Goal: Transaction & Acquisition: Purchase product/service

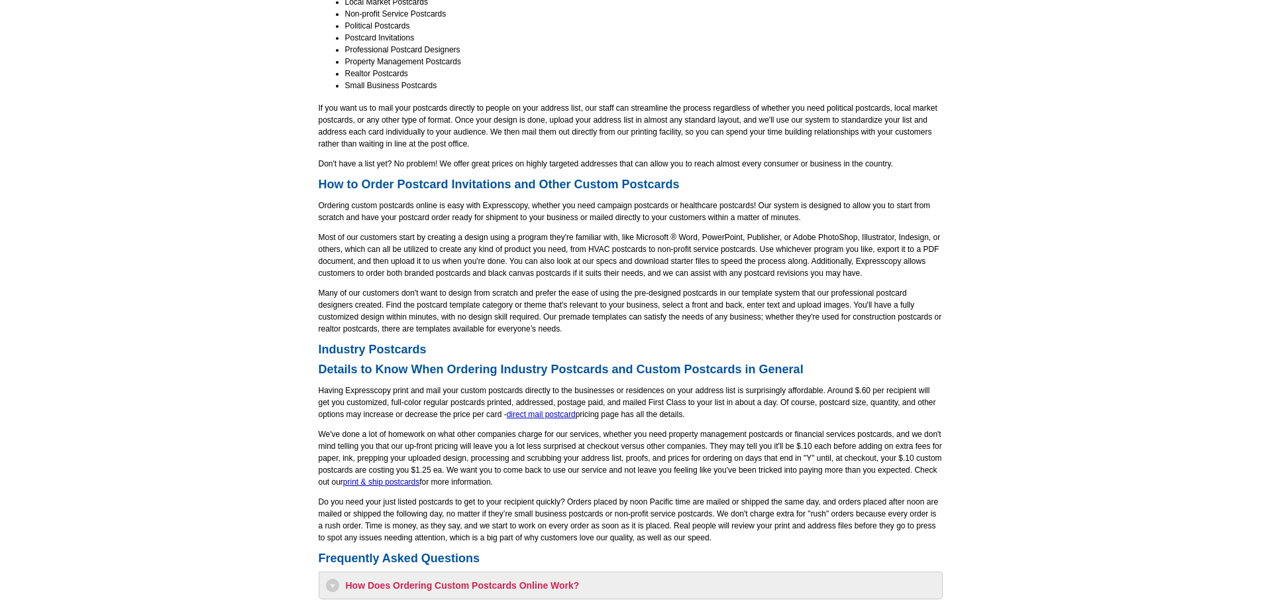
scroll to position [663, 0]
click at [563, 413] on link "direct mail postcard" at bounding box center [541, 412] width 69 height 9
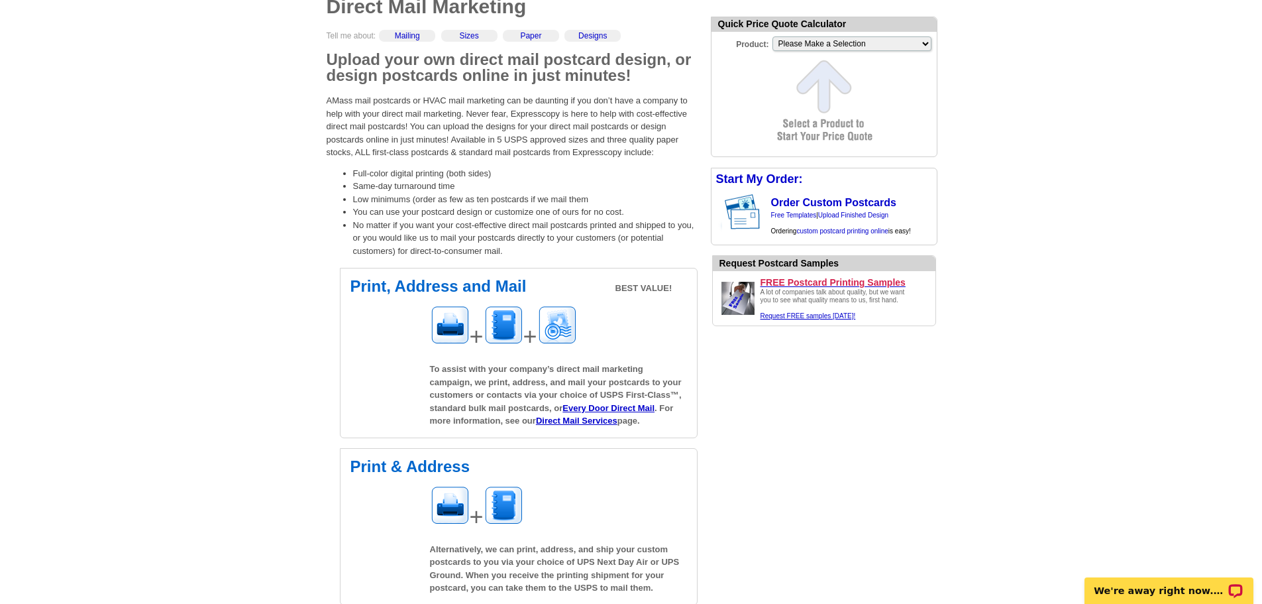
scroll to position [133, 0]
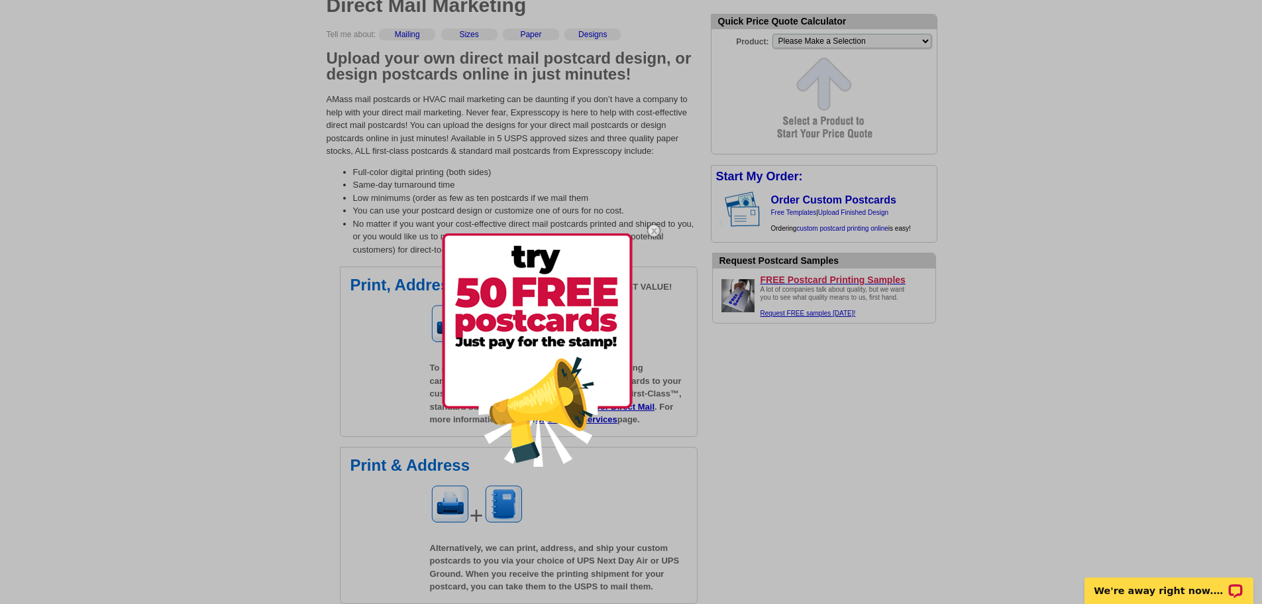
click at [653, 231] on img at bounding box center [654, 230] width 38 height 38
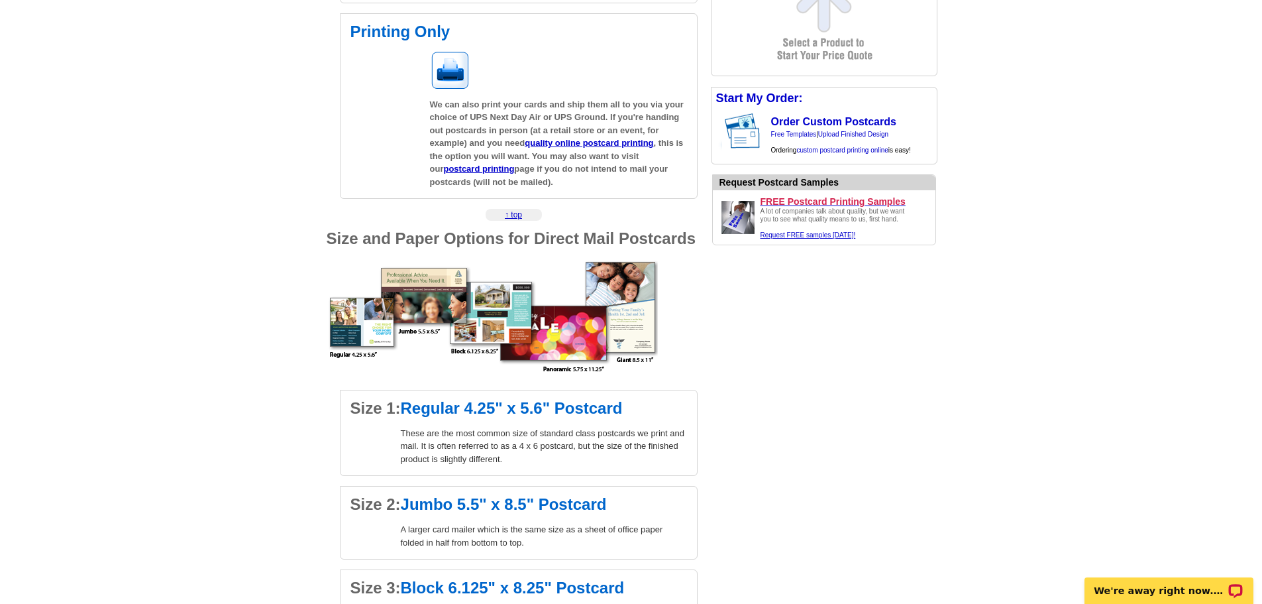
scroll to position [795, 0]
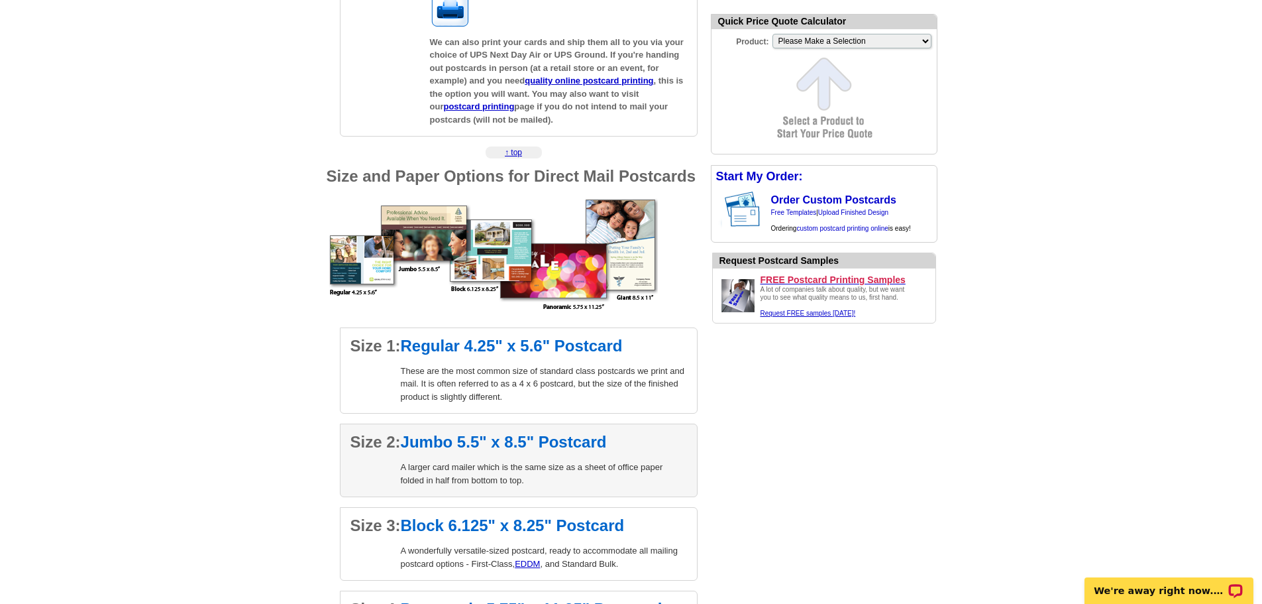
click at [432, 450] on h2 "Size 2: Jumbo 5.5" x 8.5" Postcard" at bounding box center [519, 442] width 337 height 16
select select "2"
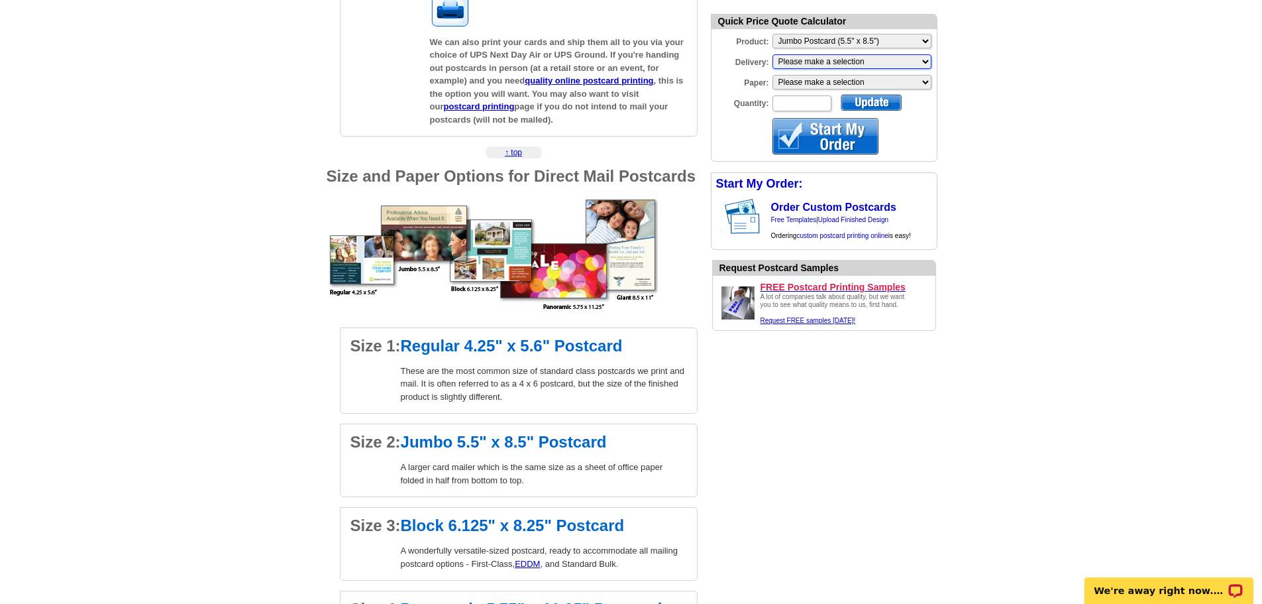
click at [925, 66] on select "Please make a selection Print + Address+USPS First Class Print-Only+Shipped To …" at bounding box center [852, 61] width 159 height 15
click at [924, 85] on select "Please make a selection Recyclable Board Magnetic Stock" at bounding box center [852, 82] width 159 height 15
select select "3"
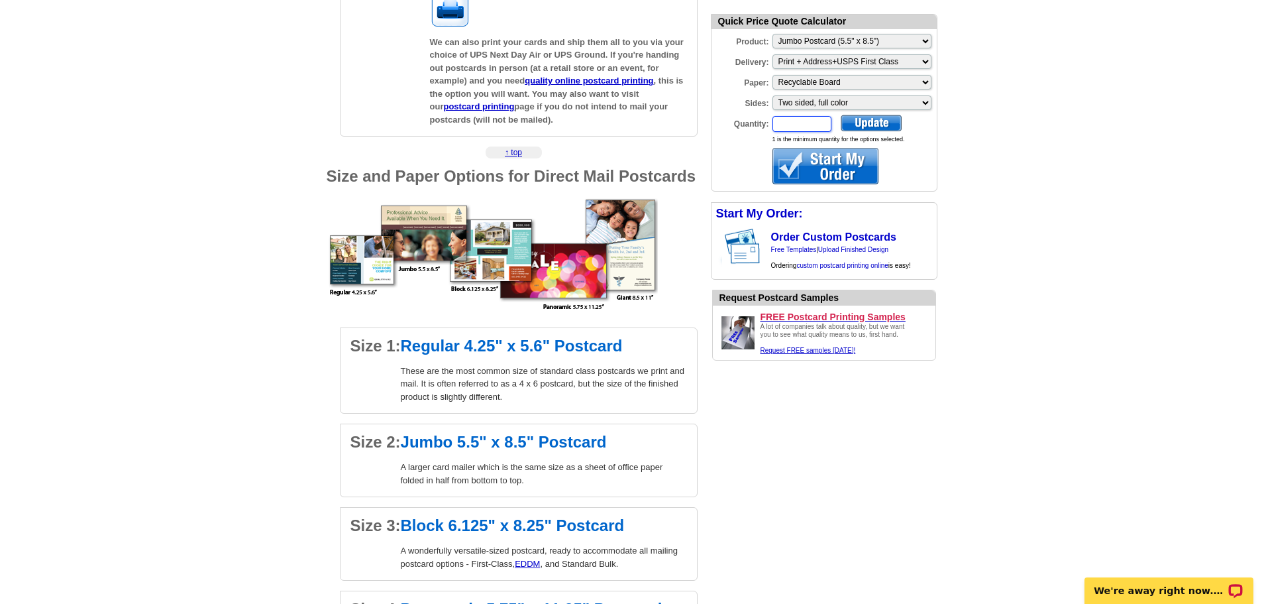
click at [832, 124] on input "Quantity:" at bounding box center [802, 124] width 59 height 16
type input "30000"
click at [874, 126] on div at bounding box center [871, 123] width 61 height 17
